Goal: Transaction & Acquisition: Download file/media

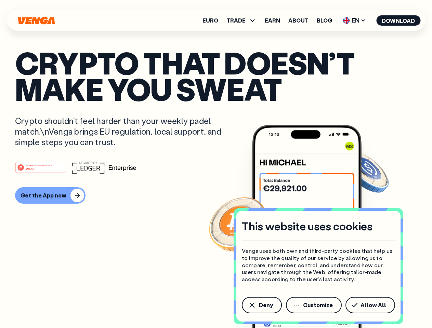
click at [216, 164] on div "#1 PRODUCT OF THE MONTH Web3" at bounding box center [216, 167] width 402 height 12
click at [261, 305] on span "Deny" at bounding box center [266, 304] width 14 height 5
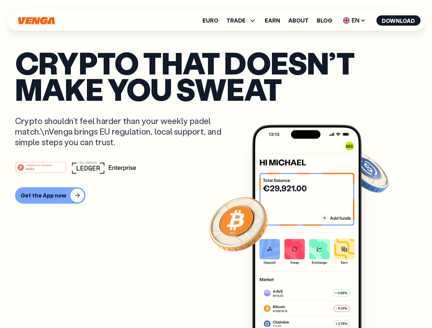
click at [314, 305] on img at bounding box center [306, 239] width 109 height 229
click at [371, 305] on article "Crypto that doesn’t make you sweat Crypto shouldn’t feel harder than your weekl…" at bounding box center [216, 178] width 402 height 256
click at [243, 21] on span "TRADE" at bounding box center [235, 20] width 19 height 5
click at [354, 21] on span "EN" at bounding box center [354, 20] width 28 height 11
click at [398, 21] on button "Download" at bounding box center [398, 20] width 44 height 10
